Goal: Task Accomplishment & Management: Manage account settings

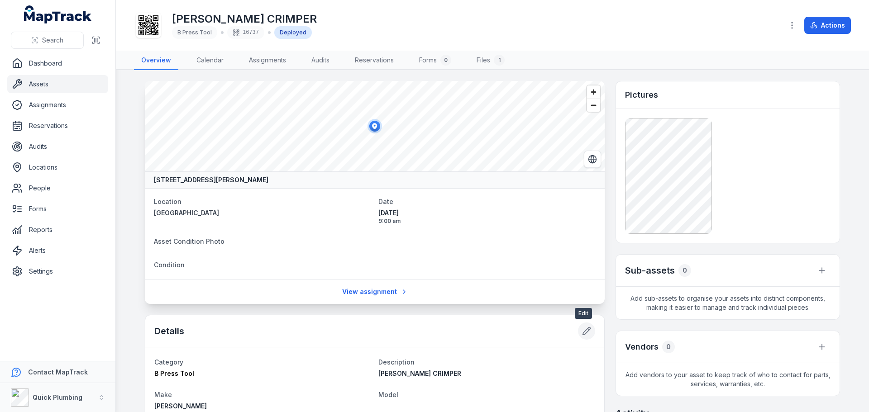
click at [585, 327] on icon at bounding box center [586, 331] width 9 height 9
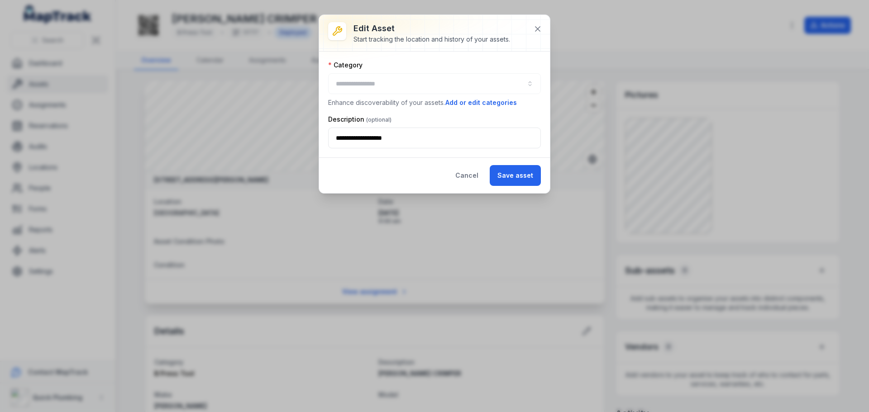
type input "**********"
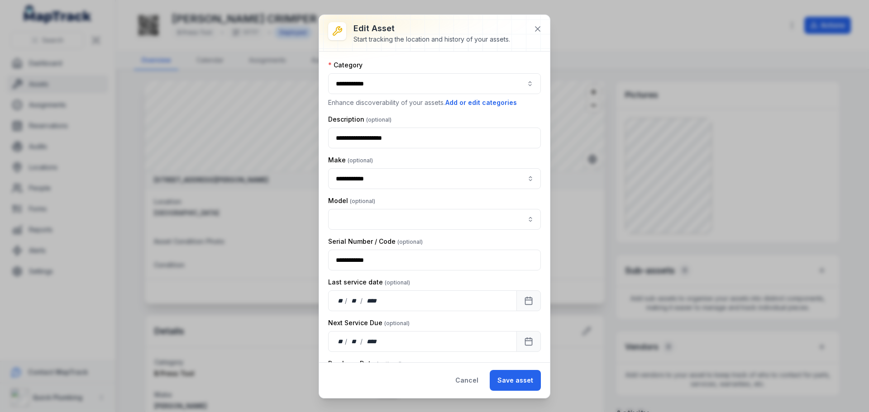
scroll to position [45, 0]
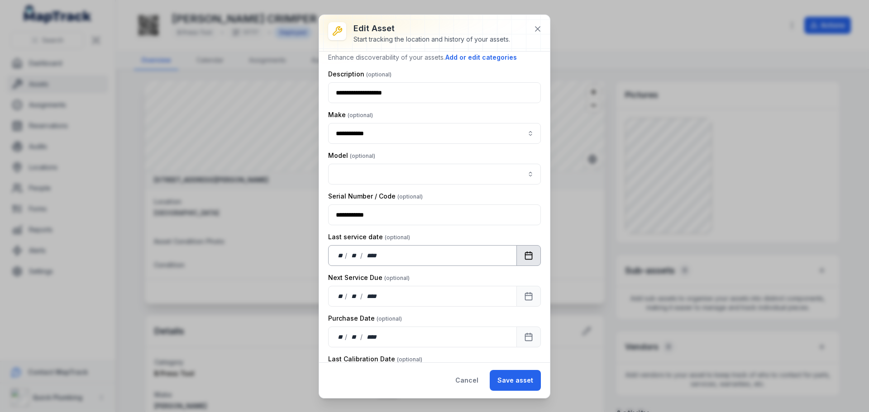
click at [521, 261] on button "Calendar" at bounding box center [528, 255] width 24 height 21
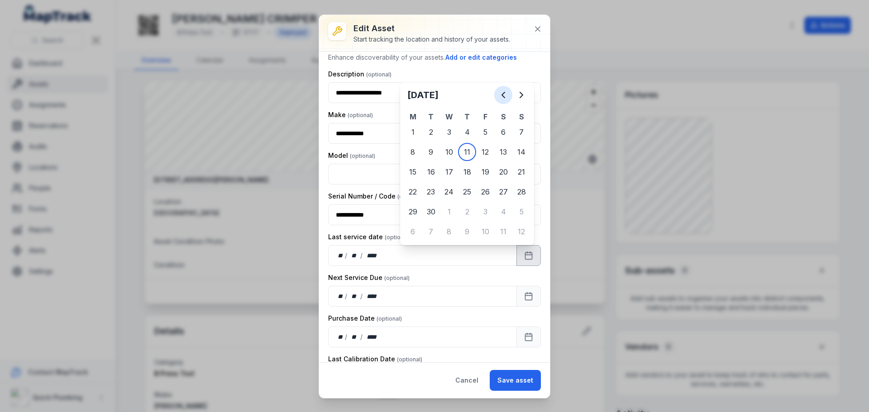
click at [498, 96] on icon "Previous" at bounding box center [503, 95] width 11 height 11
click at [499, 95] on icon "Previous" at bounding box center [503, 95] width 11 height 11
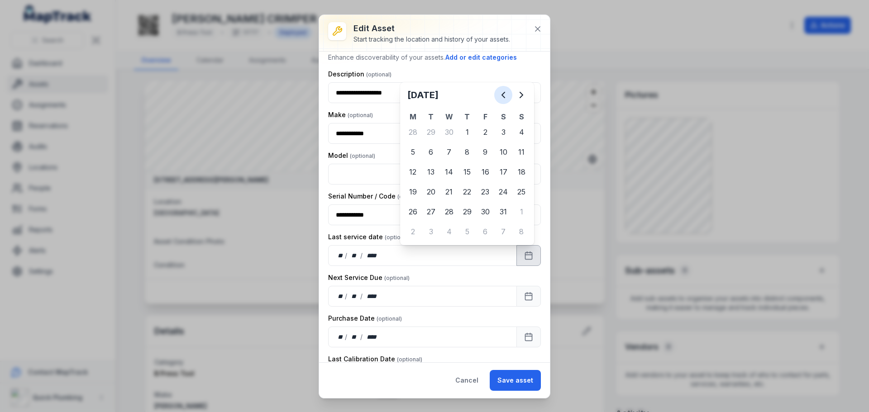
click at [499, 95] on icon "Previous" at bounding box center [503, 95] width 11 height 11
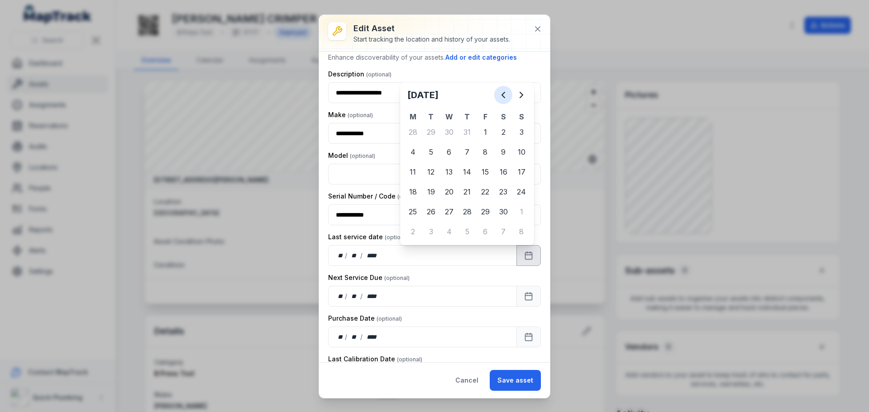
click at [499, 95] on icon "Previous" at bounding box center [503, 95] width 11 height 11
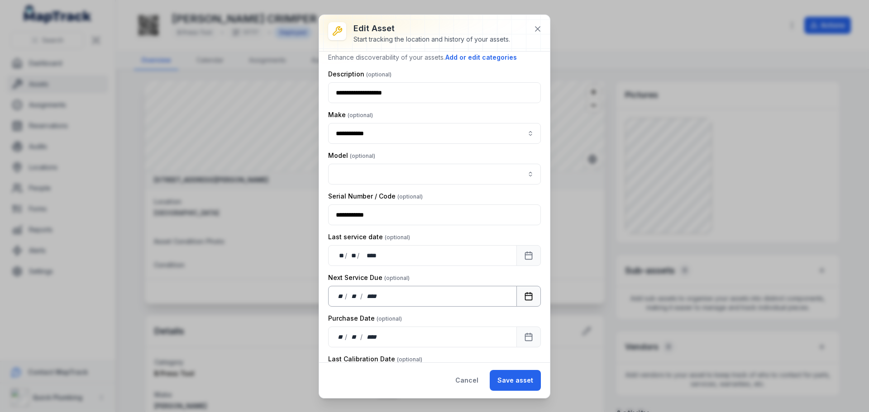
click at [524, 297] on icon "Calendar" at bounding box center [528, 296] width 9 height 9
click at [528, 337] on button "Calendar" at bounding box center [528, 337] width 24 height 21
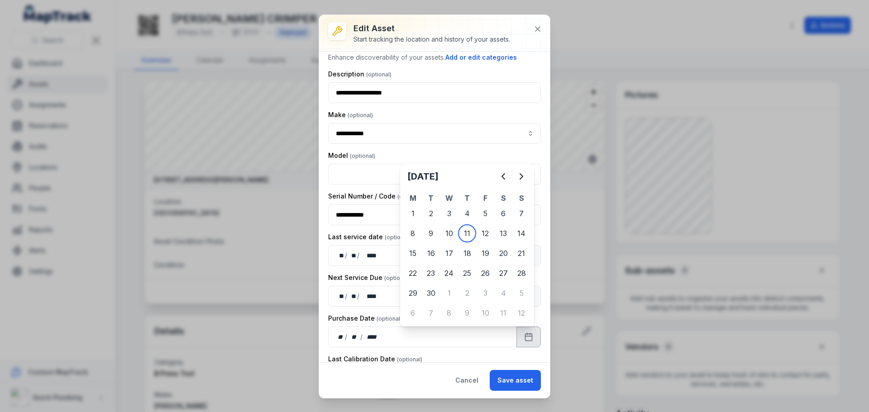
click at [475, 175] on h2 "[DATE]" at bounding box center [450, 176] width 87 height 13
click at [480, 176] on h2 "[DATE]" at bounding box center [450, 176] width 87 height 13
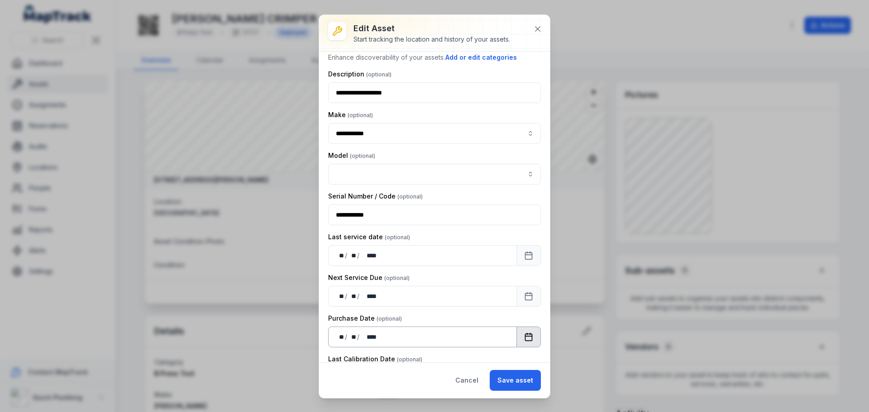
click at [524, 333] on icon "Calendar" at bounding box center [528, 337] width 9 height 9
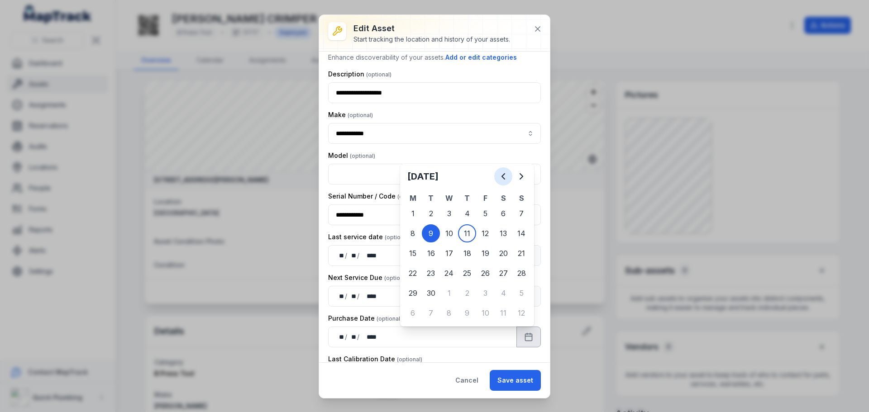
click at [499, 177] on icon "Previous" at bounding box center [503, 176] width 11 height 11
click at [500, 176] on icon "Previous" at bounding box center [503, 176] width 11 height 11
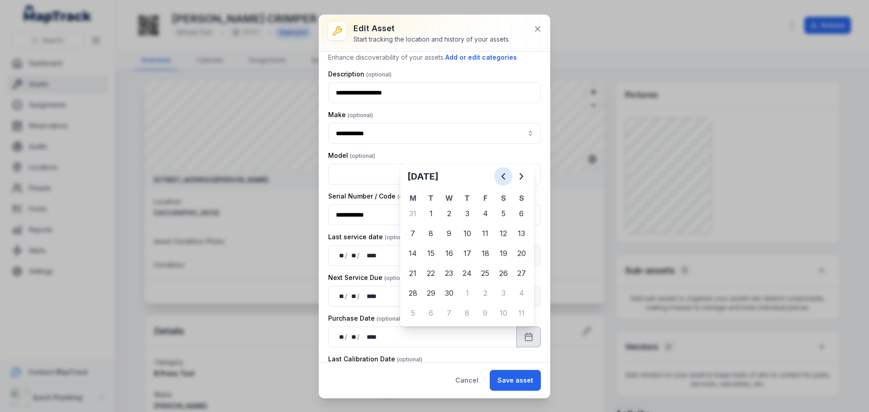
click at [500, 176] on icon "Previous" at bounding box center [503, 176] width 11 height 11
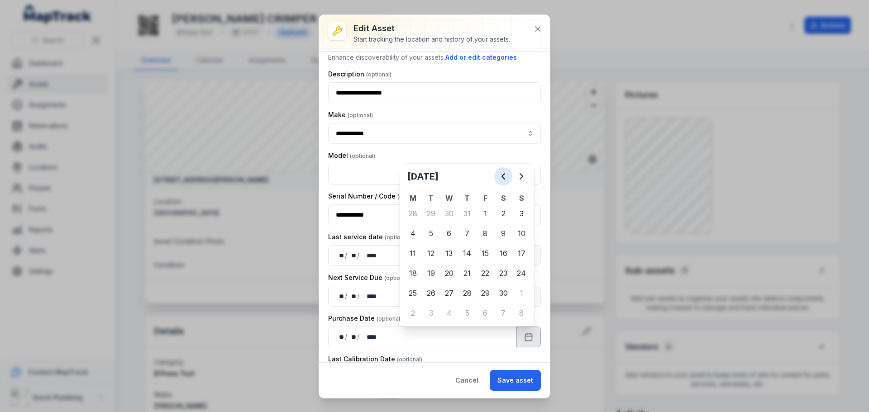
click at [500, 176] on icon "Previous" at bounding box center [503, 176] width 11 height 11
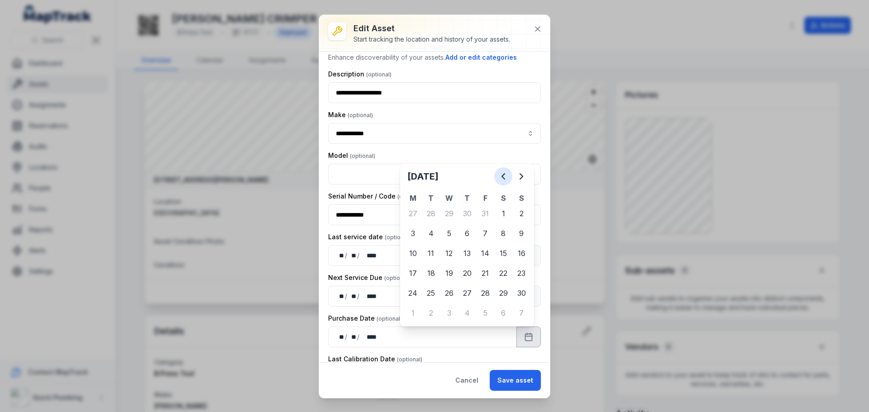
click at [500, 176] on icon "Previous" at bounding box center [503, 176] width 11 height 11
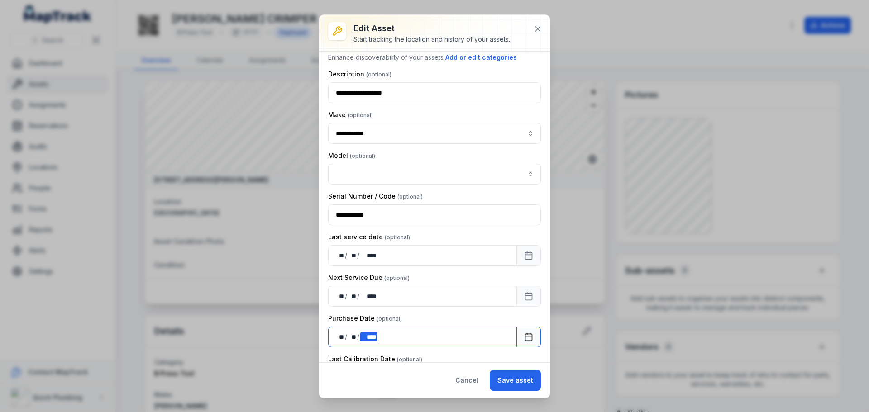
click at [377, 334] on div "** ** / ** ** / **** ****" at bounding box center [422, 337] width 189 height 21
click at [438, 280] on div "Next Service Due" at bounding box center [434, 277] width 213 height 9
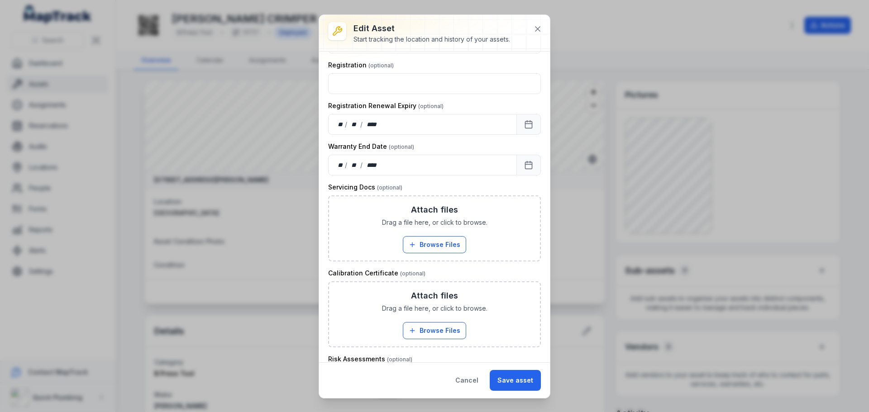
scroll to position [588, 0]
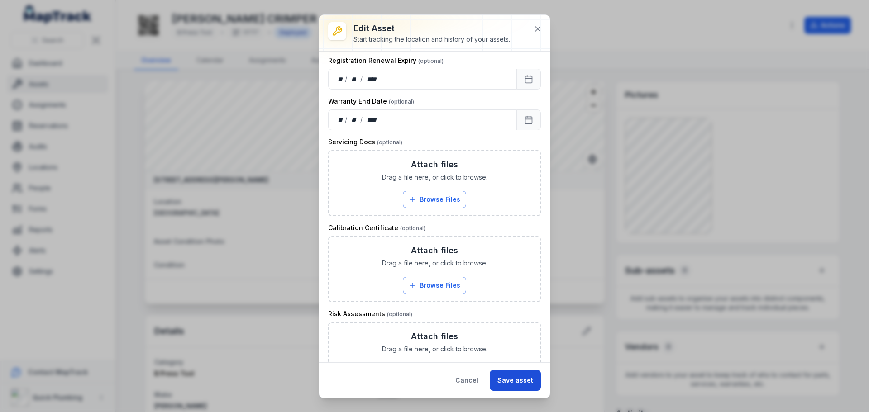
click at [525, 377] on button "Save asset" at bounding box center [515, 380] width 51 height 21
